Goal: Task Accomplishment & Management: Complete application form

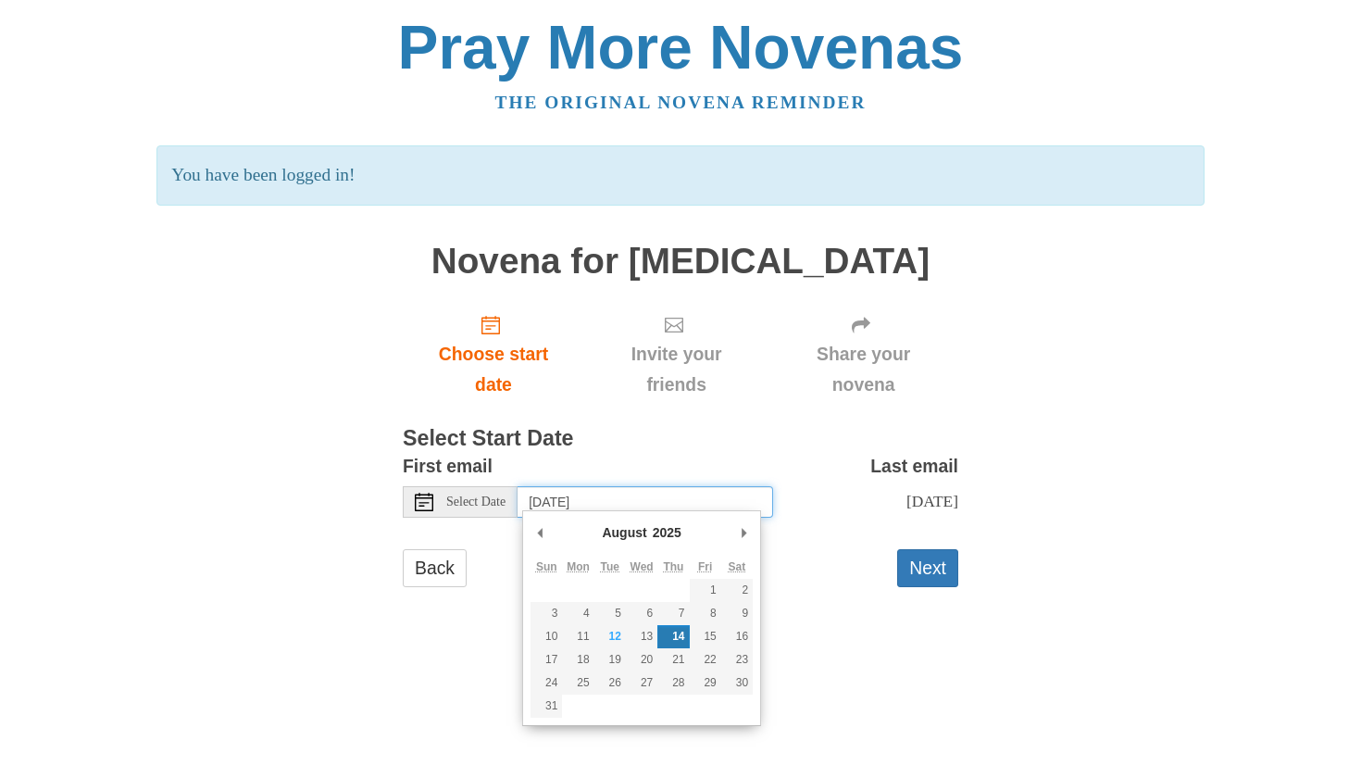
click at [683, 495] on input "Thursday, August 14th" at bounding box center [646, 501] width 256 height 31
type input "Wednesday, August 13th"
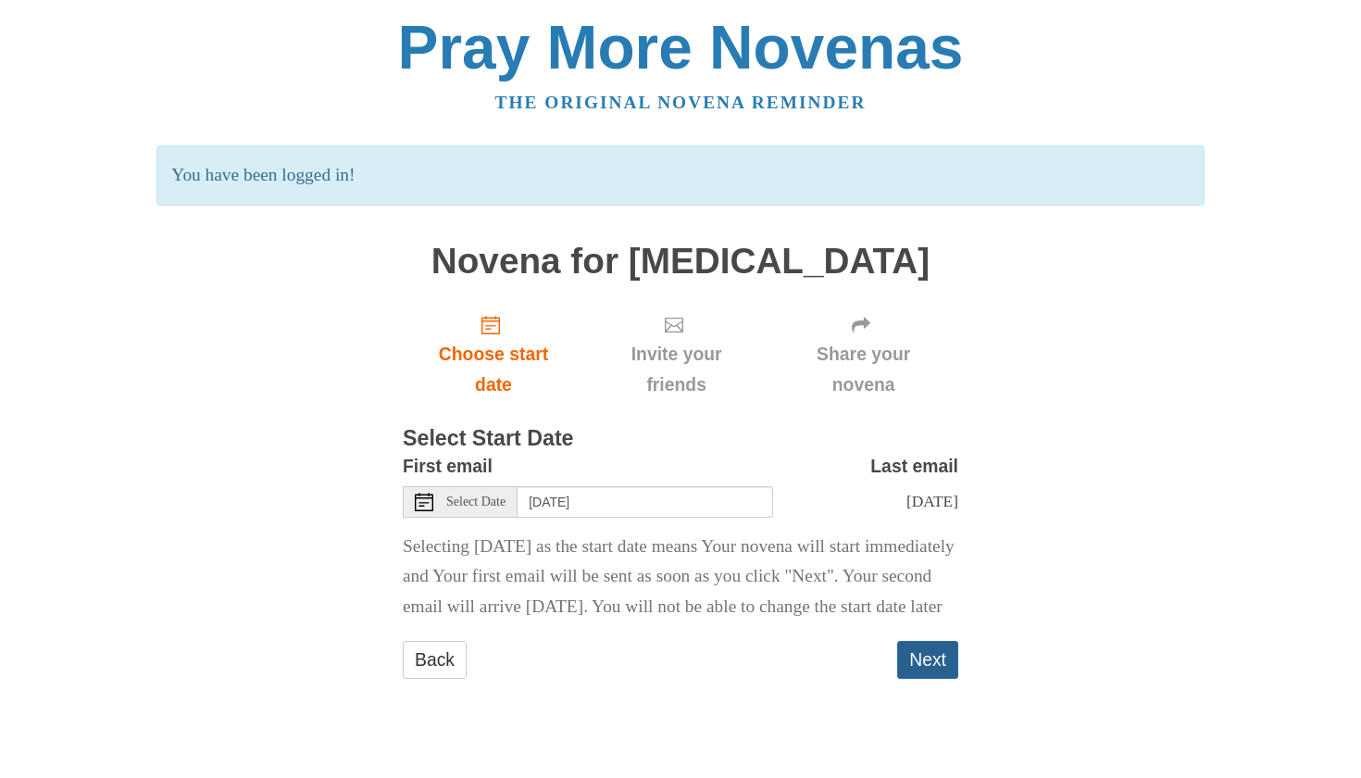
click at [923, 677] on button "Next" at bounding box center [927, 660] width 61 height 38
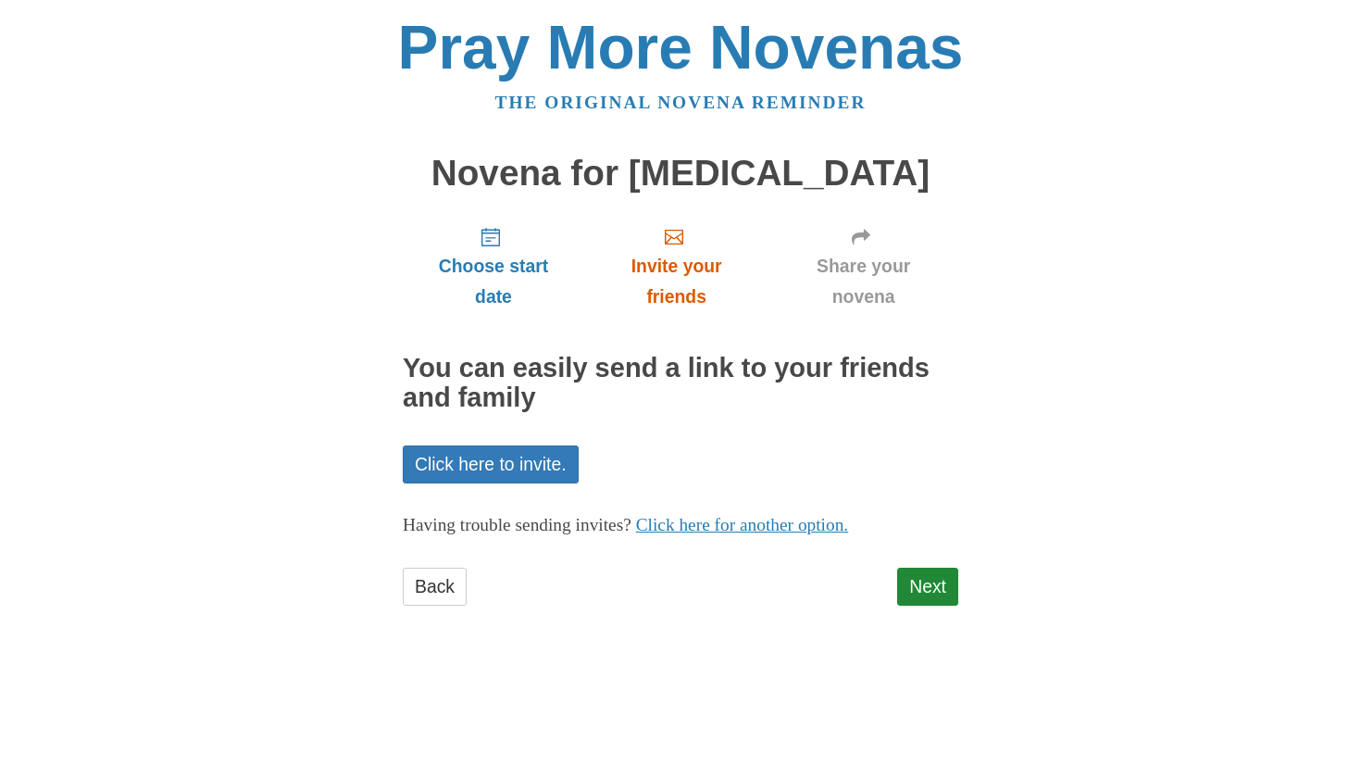
click at [697, 281] on span "Invite your friends" at bounding box center [676, 281] width 147 height 61
click at [537, 463] on link "Click here to invite." at bounding box center [491, 464] width 176 height 38
click at [865, 264] on span "Share your novena" at bounding box center [863, 281] width 153 height 61
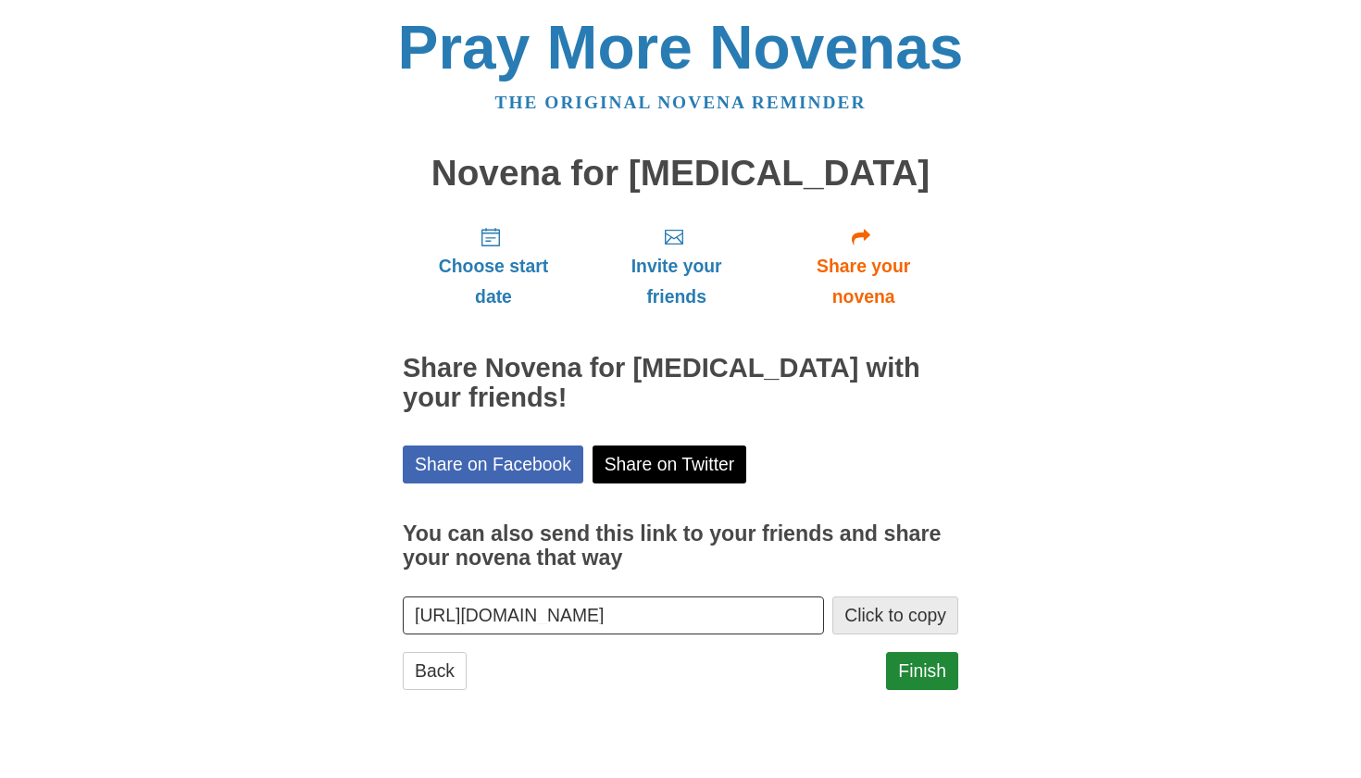
click at [899, 596] on button "Click to copy" at bounding box center [895, 615] width 126 height 38
click at [703, 256] on span "Invite your friends" at bounding box center [676, 281] width 147 height 61
